Goal: Task Accomplishment & Management: Use online tool/utility

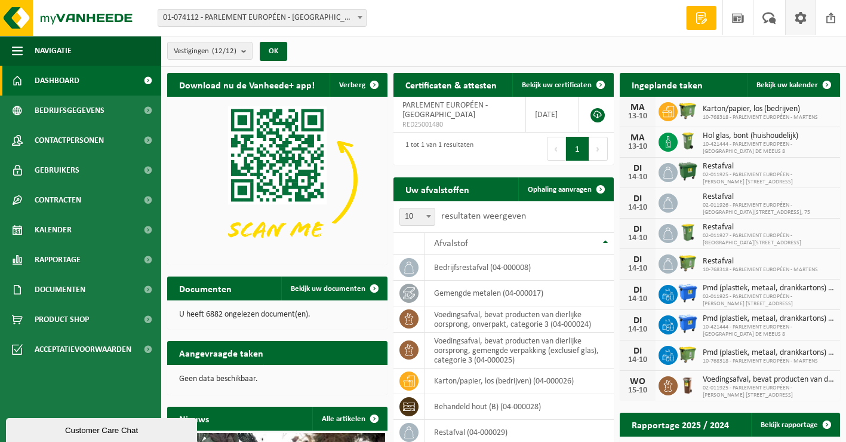
click at [798, 18] on span at bounding box center [800, 17] width 18 height 35
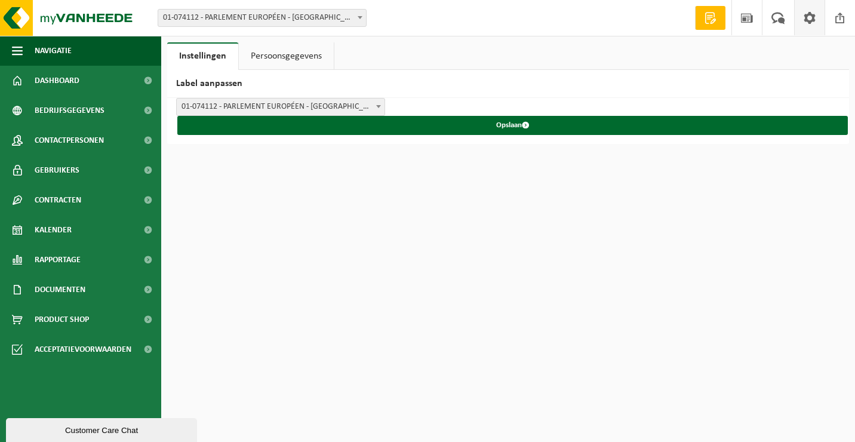
click at [284, 58] on link "Persoonsgegevens" at bounding box center [286, 55] width 95 height 27
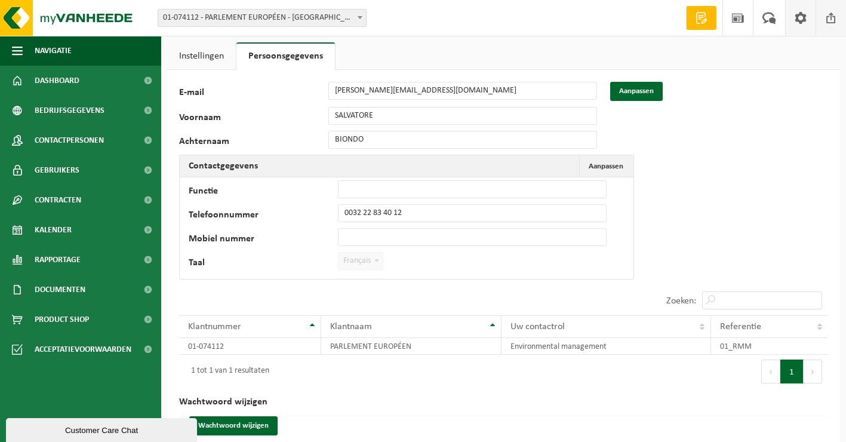
click at [831, 23] on span at bounding box center [831, 17] width 18 height 35
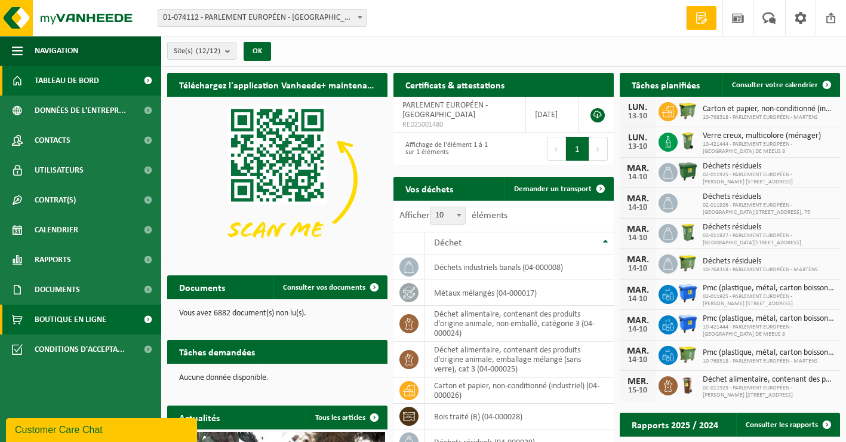
click at [62, 326] on span "Boutique en ligne" at bounding box center [71, 319] width 72 height 30
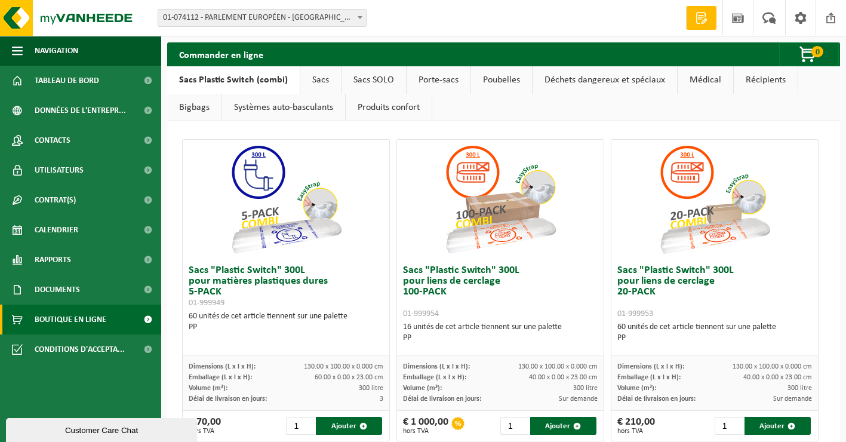
click at [693, 79] on link "Médical" at bounding box center [704, 79] width 55 height 27
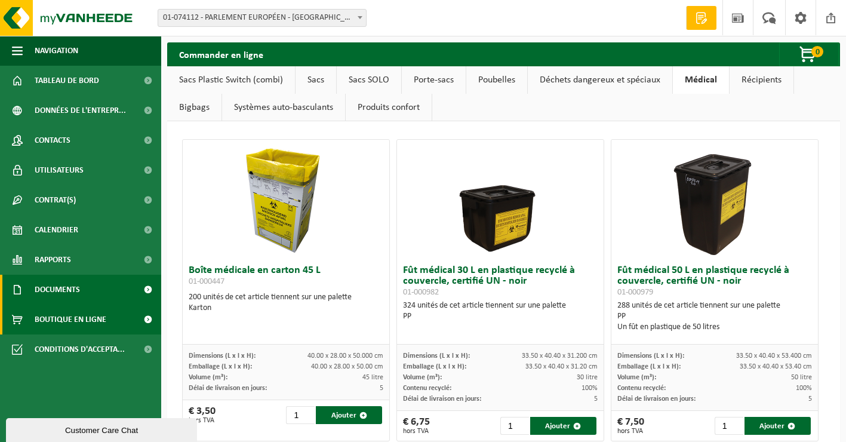
click at [64, 289] on span "Documents" at bounding box center [57, 289] width 45 height 30
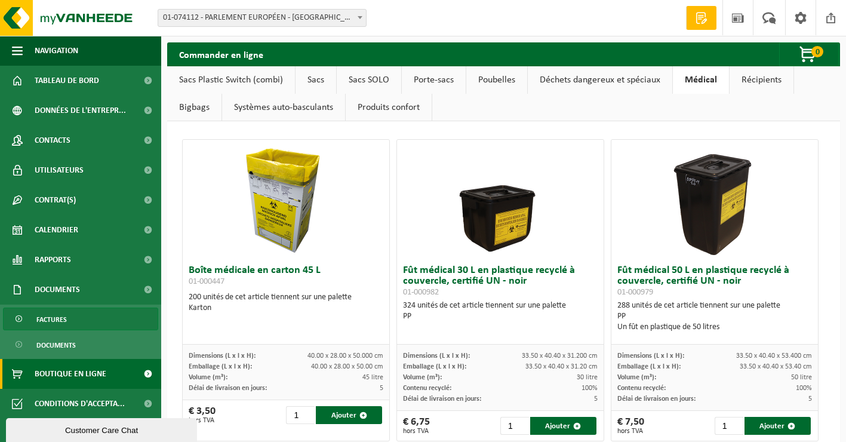
click at [55, 320] on span "Factures" at bounding box center [51, 319] width 30 height 23
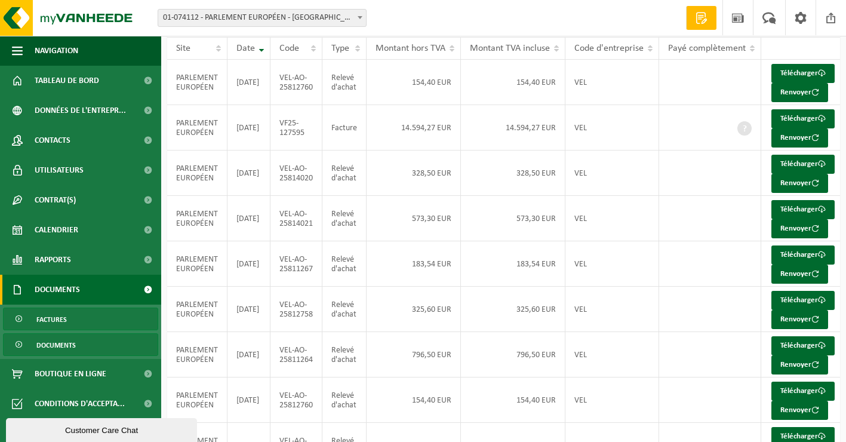
scroll to position [119, 0]
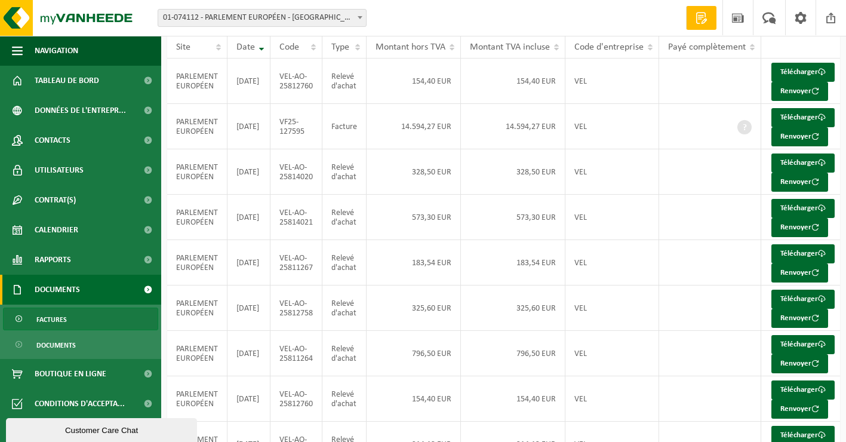
click at [100, 291] on link "Documents" at bounding box center [80, 289] width 161 height 30
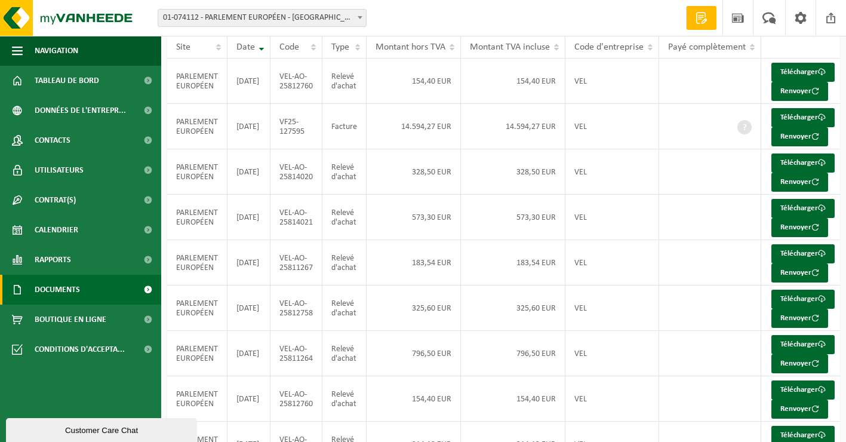
click at [100, 291] on link "Documents" at bounding box center [80, 289] width 161 height 30
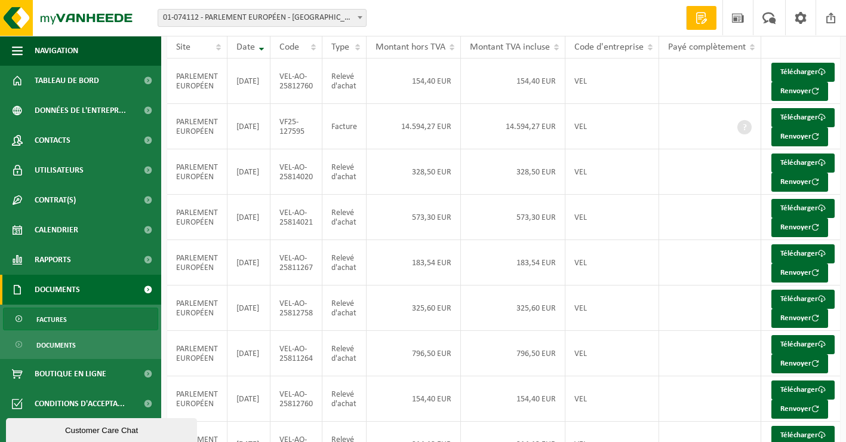
click at [89, 288] on link "Documents" at bounding box center [80, 289] width 161 height 30
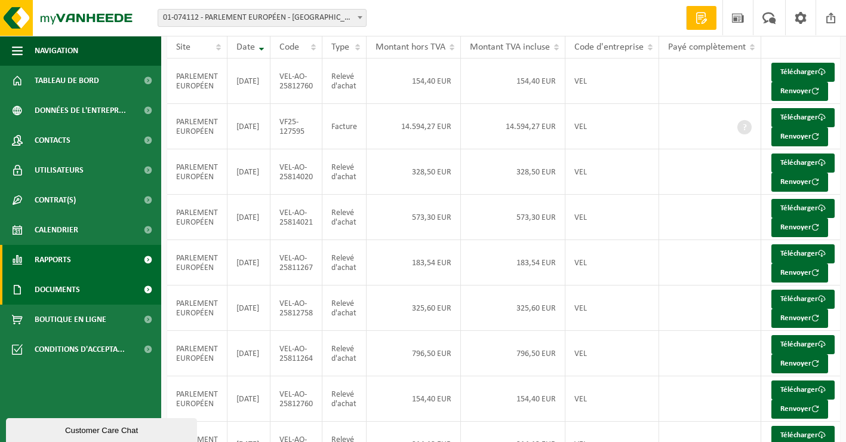
click at [72, 260] on link "Rapports" at bounding box center [80, 260] width 161 height 30
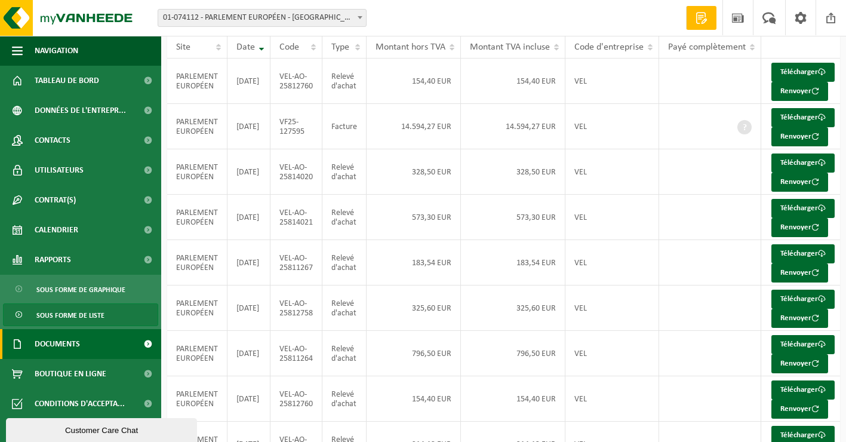
click at [69, 313] on span "Sous forme de liste" at bounding box center [70, 315] width 68 height 23
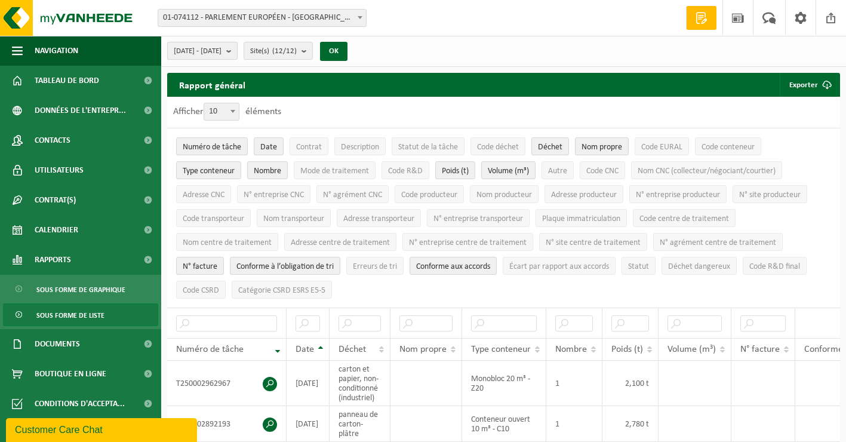
click at [221, 51] on span "[DATE] - [DATE]" at bounding box center [198, 51] width 48 height 18
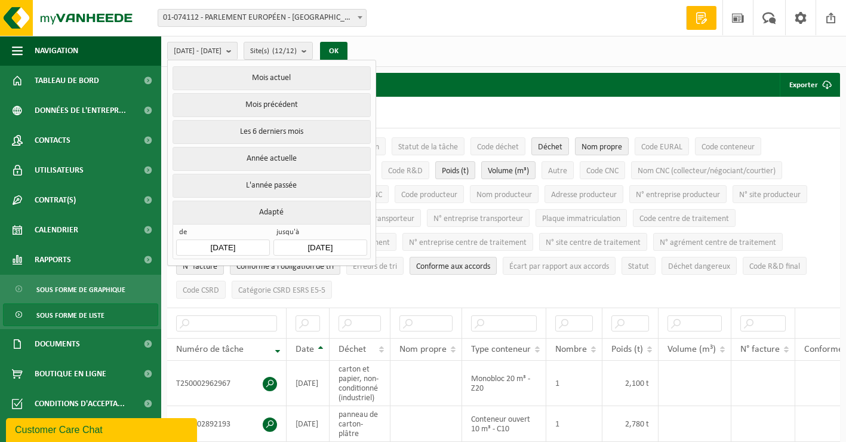
click at [467, 288] on ul "Numéro de tâche Date Contrat Description Statut de la tâche Code déchet Déchet …" at bounding box center [503, 217] width 673 height 179
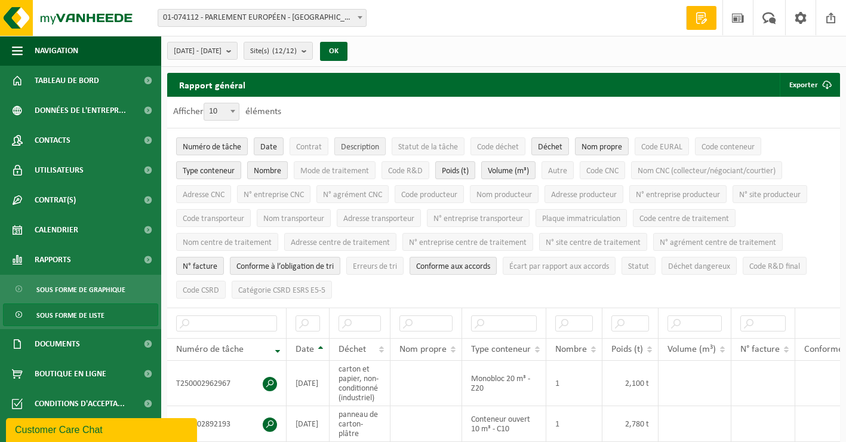
click at [358, 147] on span "Description" at bounding box center [360, 147] width 38 height 9
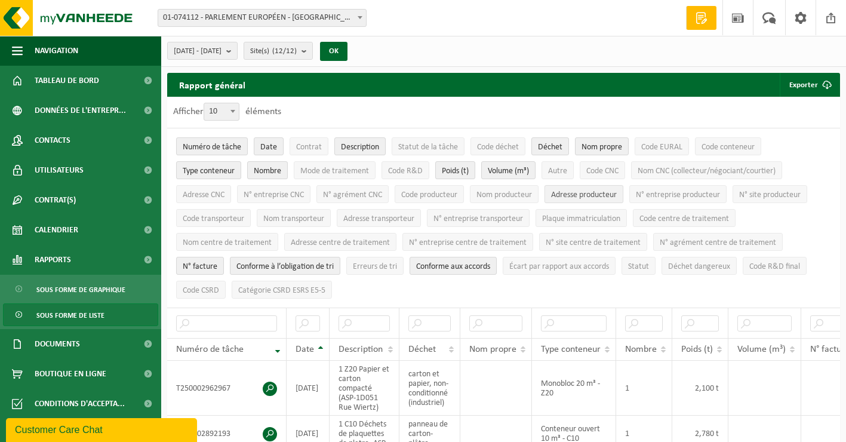
click at [586, 196] on span "Adresse producteur" at bounding box center [584, 194] width 66 height 9
click at [220, 53] on span "[DATE] - [DATE]" at bounding box center [198, 51] width 48 height 18
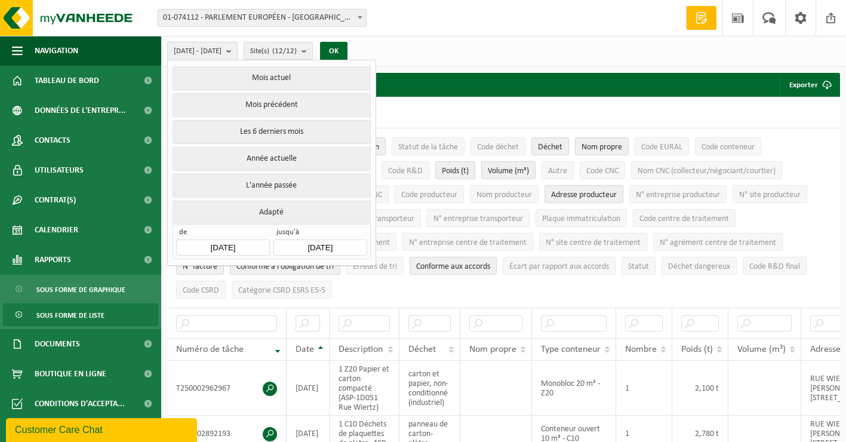
click at [220, 53] on span "[DATE] - [DATE]" at bounding box center [198, 51] width 48 height 18
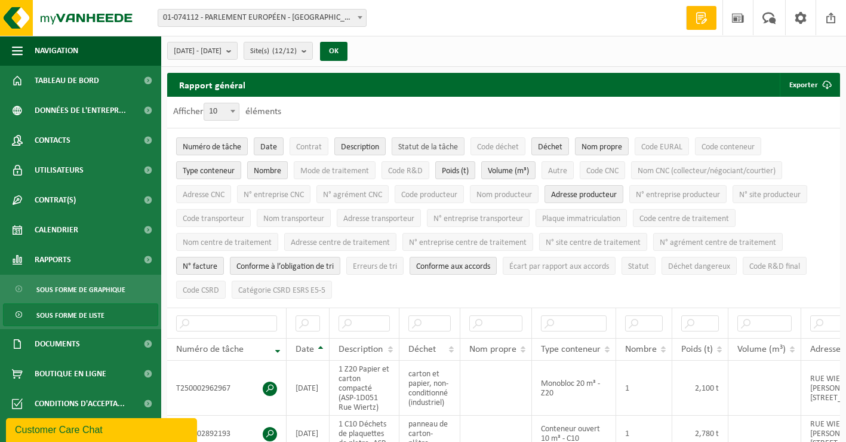
click at [430, 141] on button "Statut de la tâche" at bounding box center [427, 146] width 73 height 18
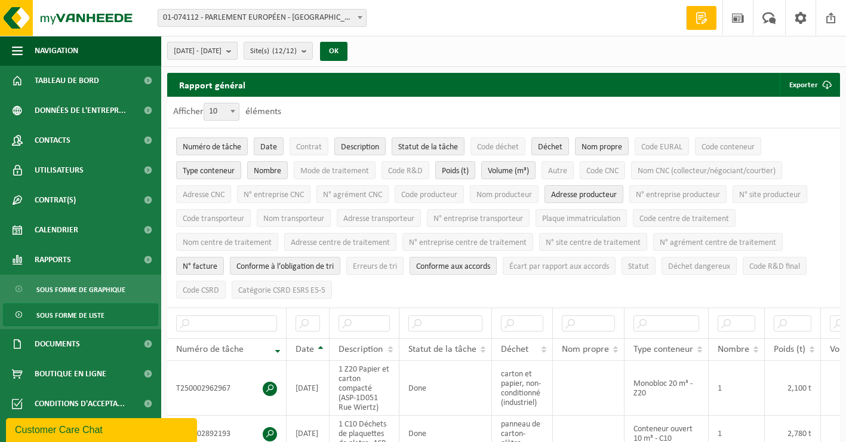
click at [189, 50] on span "[DATE] - [DATE]" at bounding box center [198, 51] width 48 height 18
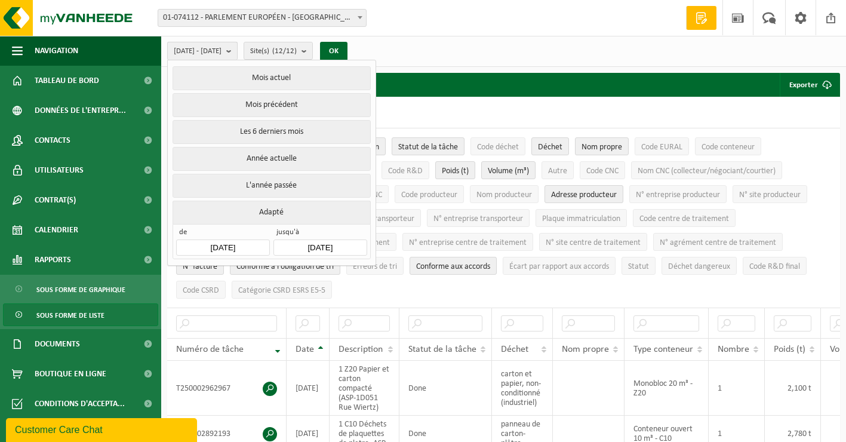
click at [195, 49] on span "[DATE] - [DATE]" at bounding box center [198, 51] width 48 height 18
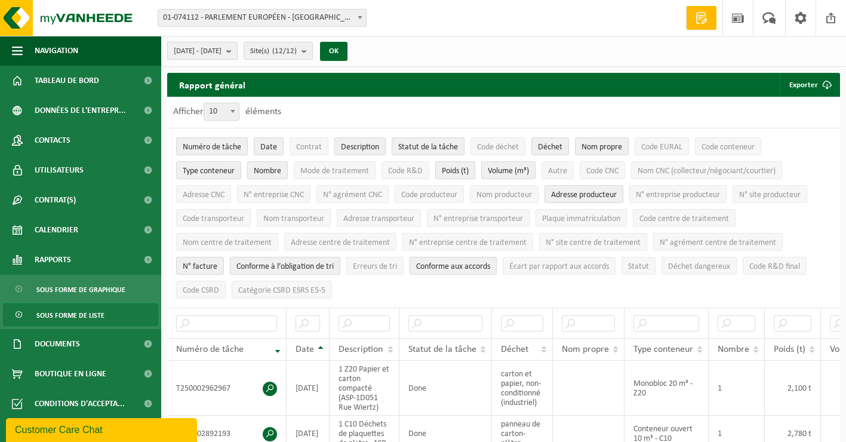
click at [195, 49] on span "[DATE] - [DATE]" at bounding box center [198, 51] width 48 height 18
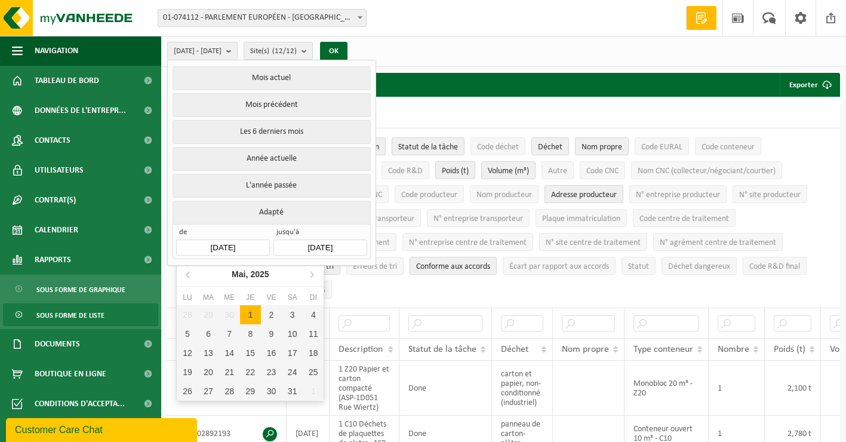
click at [257, 239] on input "[DATE]" at bounding box center [222, 247] width 93 height 16
click at [312, 273] on icon at bounding box center [311, 275] width 3 height 6
click at [274, 314] on div "1" at bounding box center [271, 314] width 21 height 19
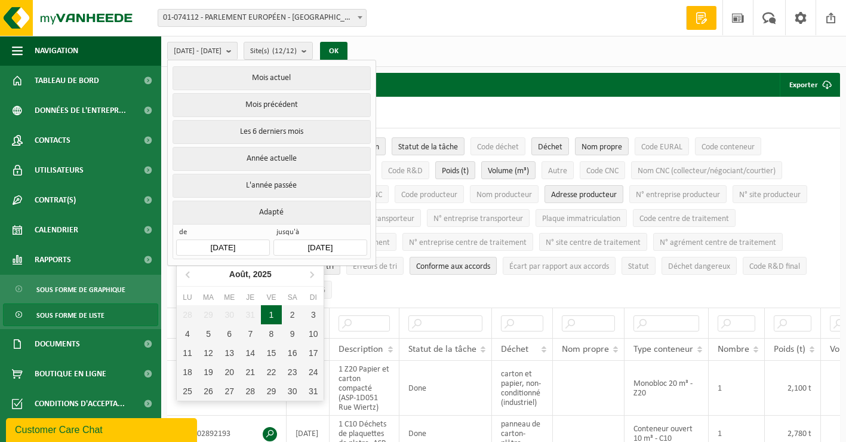
type input "[DATE]"
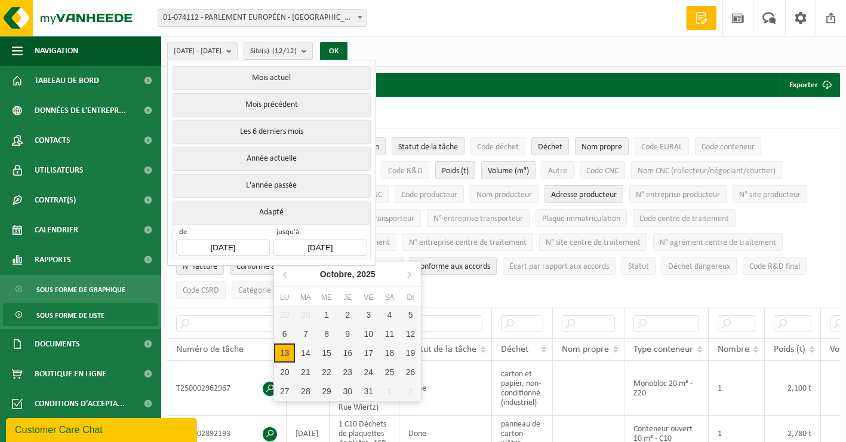
click at [329, 247] on input "[DATE]" at bounding box center [319, 247] width 93 height 16
click at [283, 274] on icon at bounding box center [285, 273] width 19 height 19
click at [283, 274] on nav "Août, 2025" at bounding box center [347, 274] width 147 height 24
click at [405, 387] on div "31" at bounding box center [410, 390] width 21 height 19
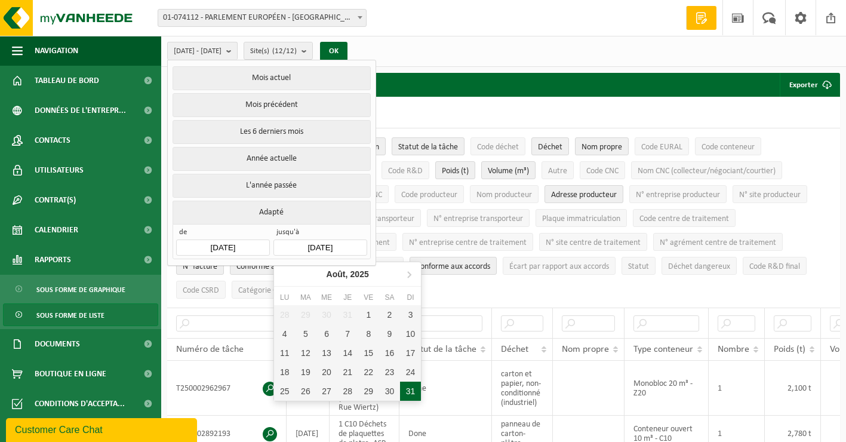
type input "[DATE]"
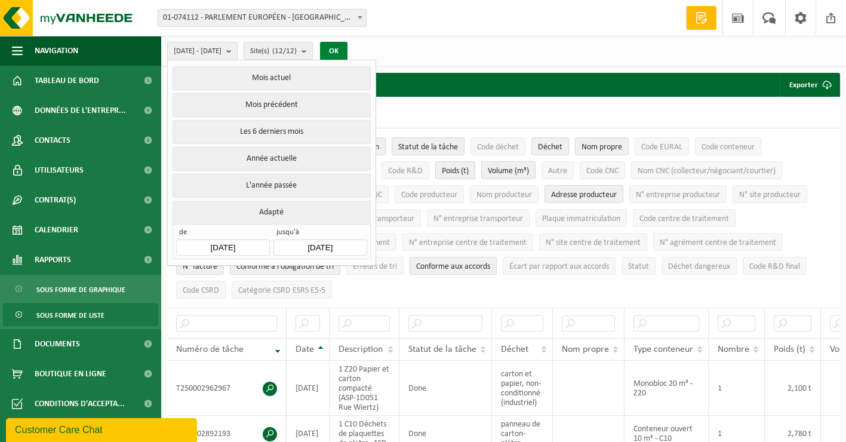
click at [347, 51] on button "OK" at bounding box center [333, 51] width 27 height 19
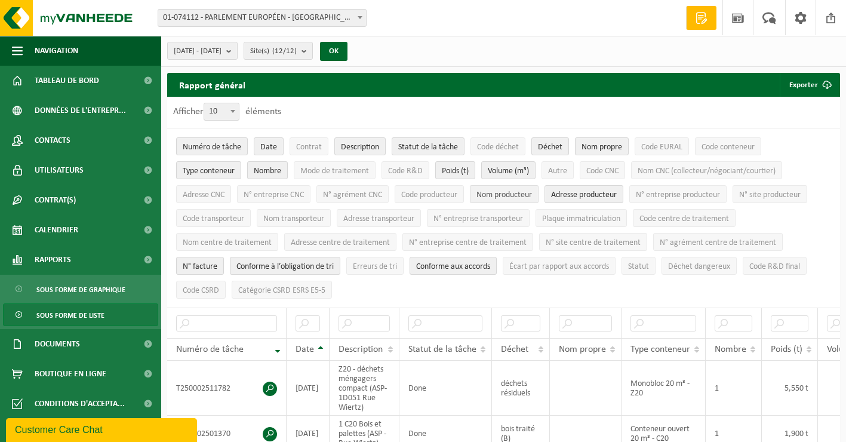
click at [493, 195] on span "Nom producteur" at bounding box center [503, 194] width 55 height 9
click at [337, 172] on span "Mode de traitement" at bounding box center [334, 170] width 69 height 9
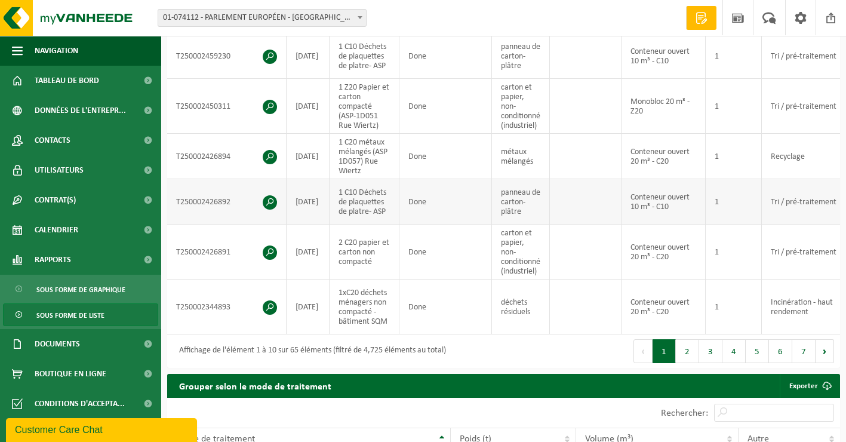
scroll to position [537, 0]
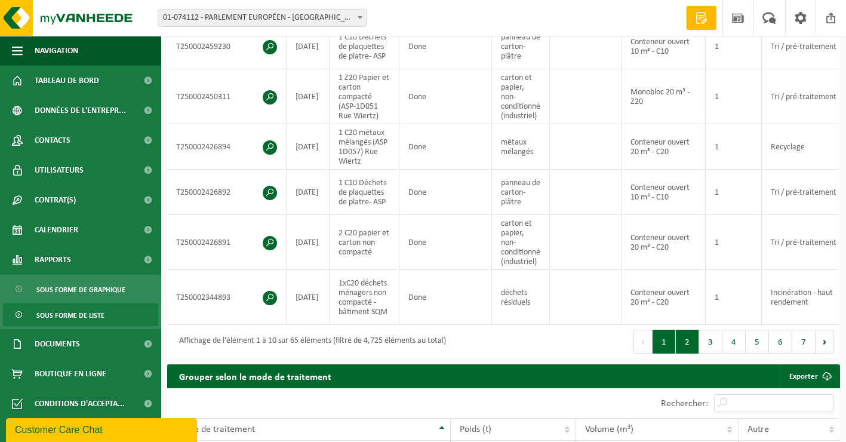
click at [696, 340] on button "2" at bounding box center [686, 341] width 23 height 24
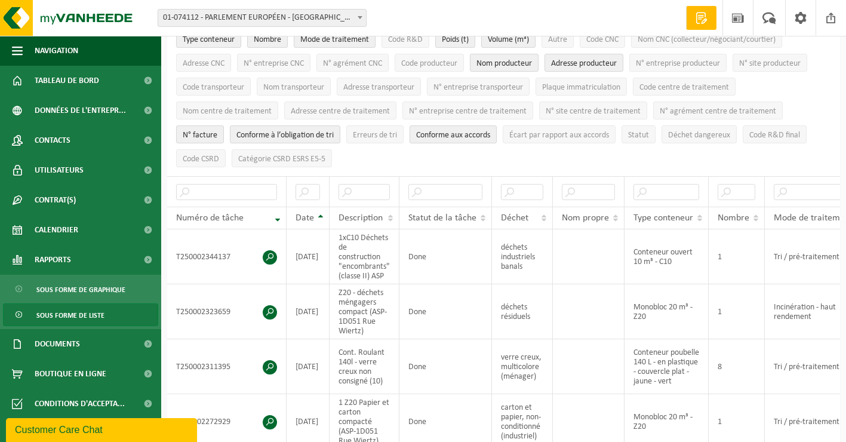
scroll to position [129, 0]
click at [319, 217] on th "Date" at bounding box center [307, 219] width 43 height 23
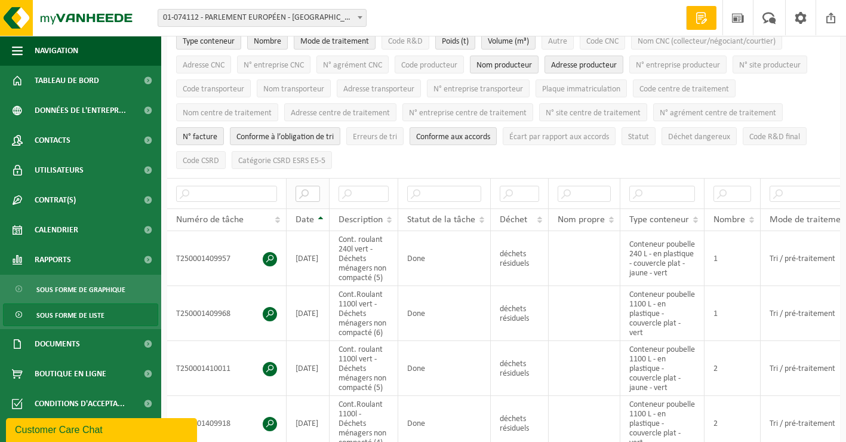
click at [308, 190] on input "text" at bounding box center [307, 194] width 24 height 16
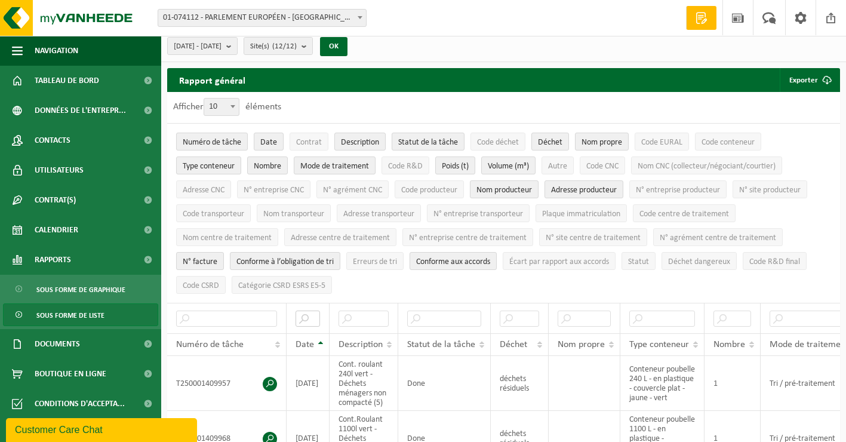
scroll to position [0, 0]
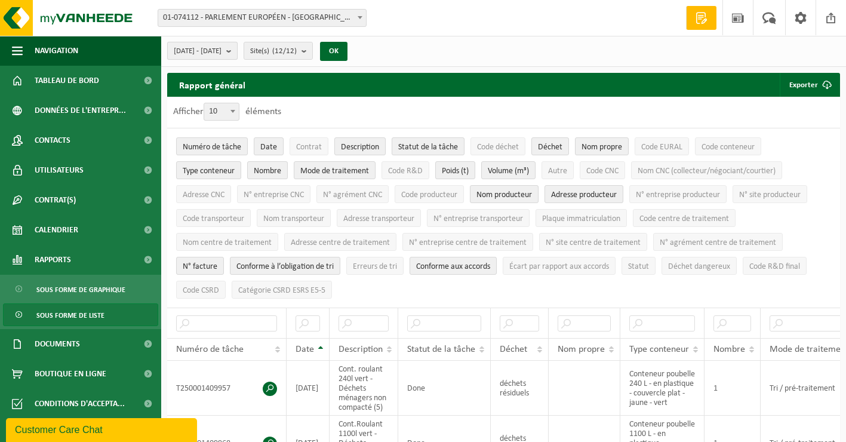
click at [203, 57] on span "[DATE] - [DATE]" at bounding box center [198, 51] width 48 height 18
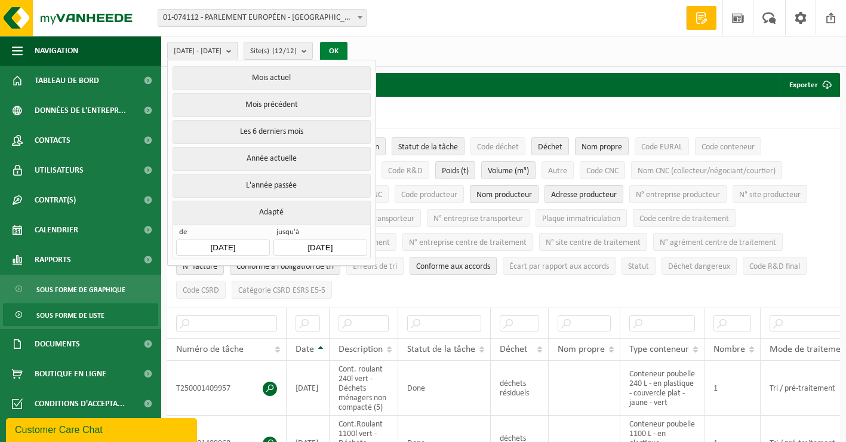
click at [347, 50] on button "OK" at bounding box center [333, 51] width 27 height 19
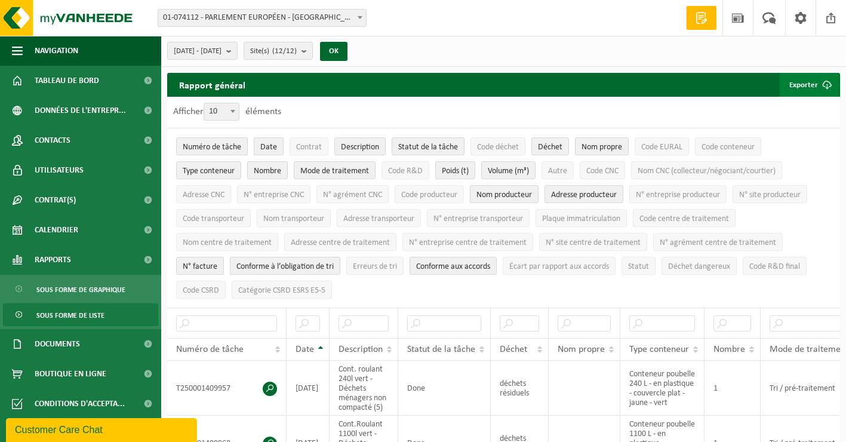
click at [807, 87] on button "Exporter" at bounding box center [808, 85] width 59 height 24
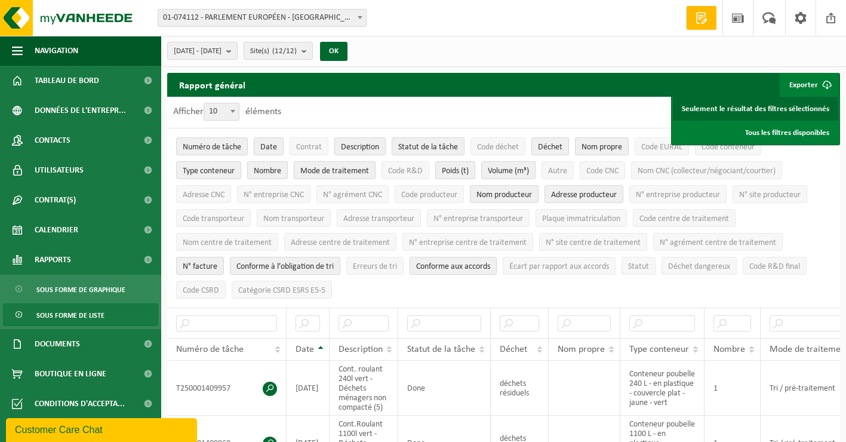
click at [781, 113] on link "Seulement le résultat des filtres sélectionnés" at bounding box center [755, 109] width 165 height 24
